Goal: Transaction & Acquisition: Purchase product/service

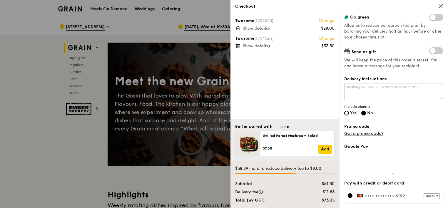
scroll to position [59, 0]
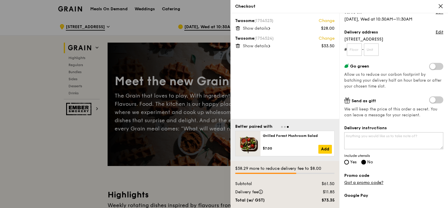
click at [441, 4] on icon at bounding box center [440, 6] width 5 height 5
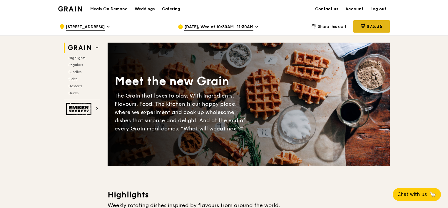
click at [380, 27] on span "$73.35" at bounding box center [375, 27] width 16 height 6
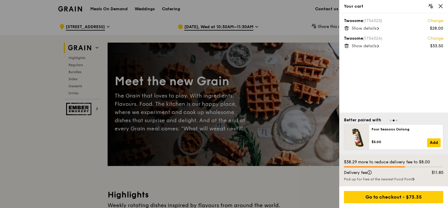
click at [379, 28] on icon at bounding box center [377, 28] width 1 height 2
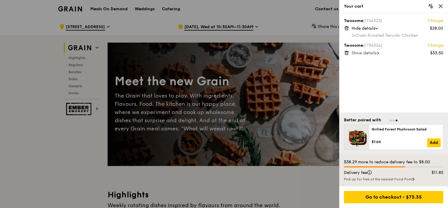
click at [378, 28] on icon at bounding box center [376, 29] width 3 height 2
click at [375, 46] on span "Show details" at bounding box center [364, 45] width 25 height 5
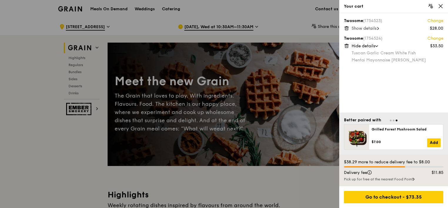
click at [375, 46] on span at bounding box center [377, 46] width 6 height 2
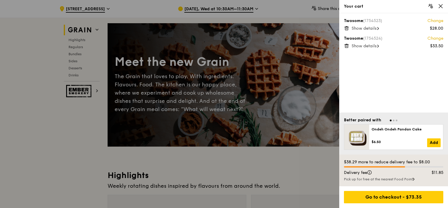
scroll to position [29, 0]
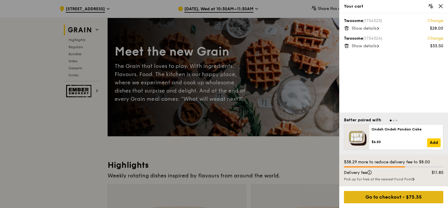
click at [407, 197] on div "Go to checkout - $73.35" at bounding box center [393, 197] width 99 height 12
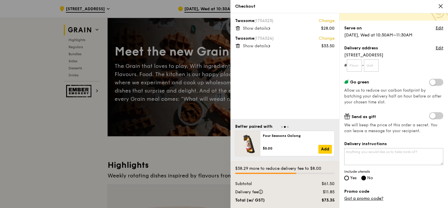
scroll to position [30, 0]
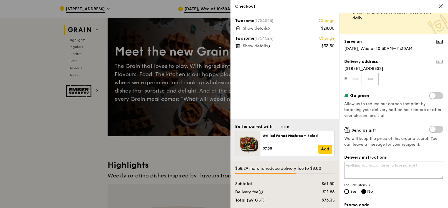
click at [436, 61] on link "Edit" at bounding box center [440, 62] width 8 height 6
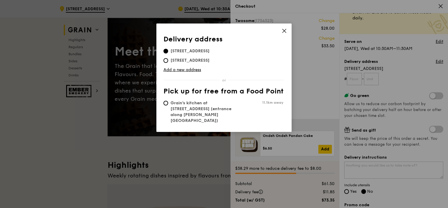
click at [283, 29] on icon at bounding box center [284, 30] width 5 height 5
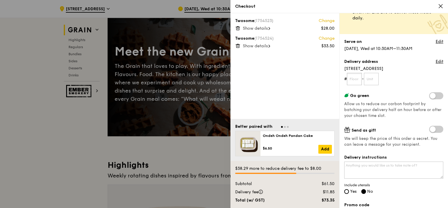
click at [359, 79] on input "text" at bounding box center [354, 79] width 15 height 12
